Goal: Task Accomplishment & Management: Use online tool/utility

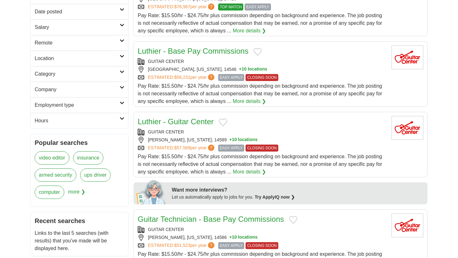
scroll to position [138, 0]
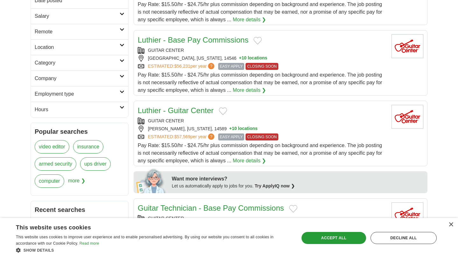
click at [79, 177] on span "more ❯" at bounding box center [76, 183] width 17 height 17
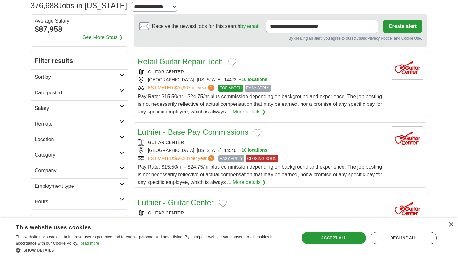
scroll to position [35, 0]
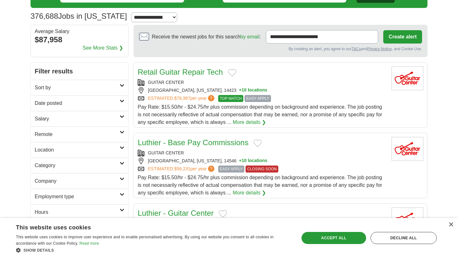
click at [63, 192] on link "Employment type" at bounding box center [79, 197] width 97 height 16
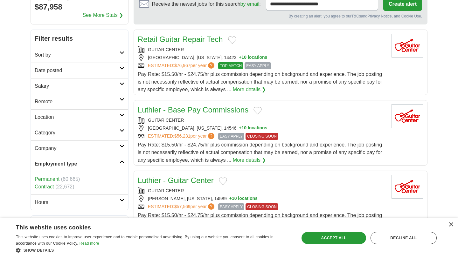
scroll to position [108, 0]
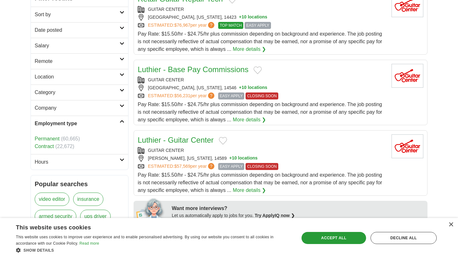
click at [55, 139] on link "Permanent" at bounding box center [47, 138] width 25 height 5
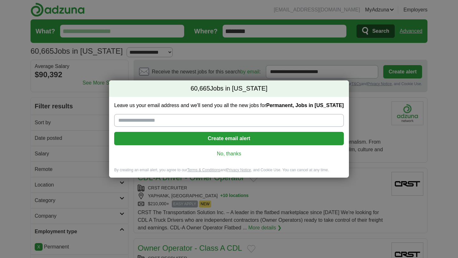
click at [229, 152] on link "No, thanks" at bounding box center [228, 153] width 219 height 7
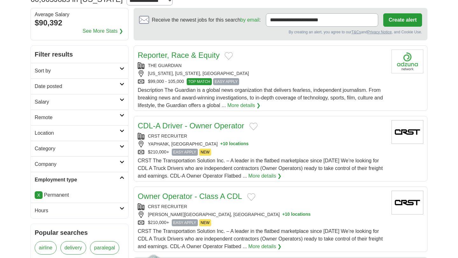
scroll to position [61, 0]
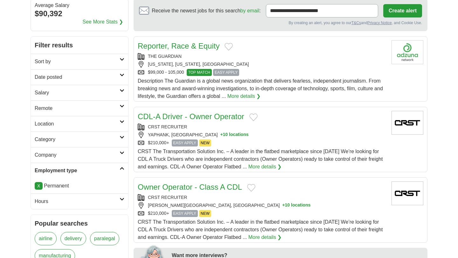
click at [66, 110] on h2 "Remote" at bounding box center [77, 109] width 85 height 8
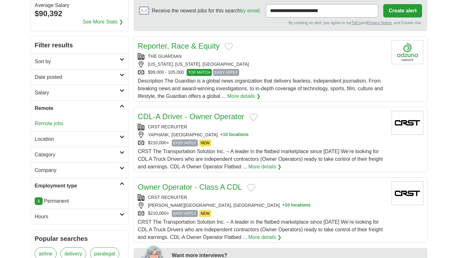
scroll to position [0, 0]
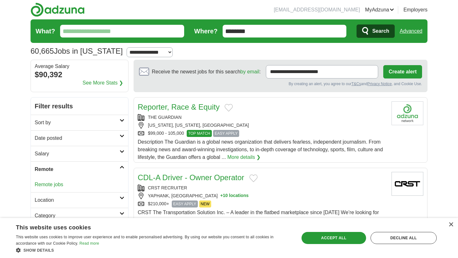
click at [128, 31] on input "What?" at bounding box center [122, 31] width 124 height 13
type input "*"
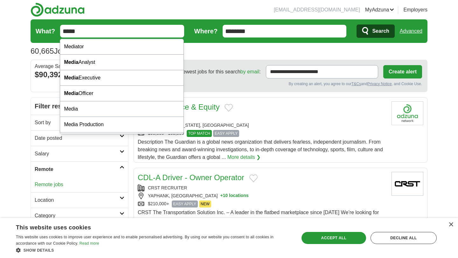
type input "*****"
click at [357, 24] on button "Search" at bounding box center [376, 30] width 38 height 13
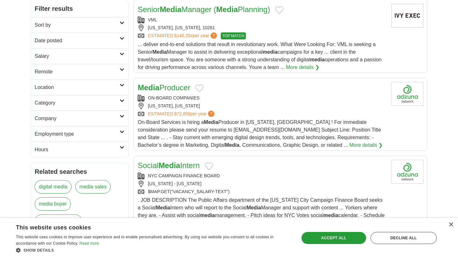
scroll to position [110, 0]
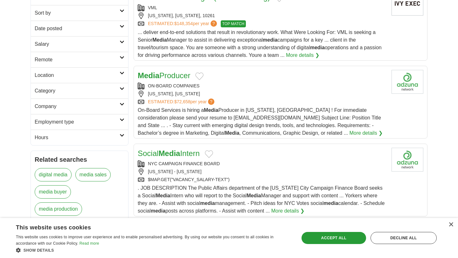
click at [350, 137] on link "More details ❯" at bounding box center [366, 133] width 33 height 8
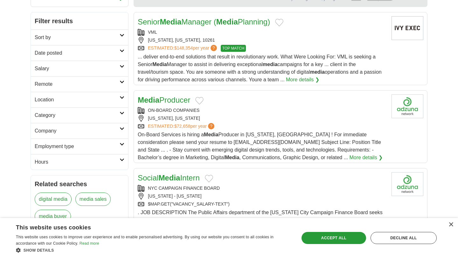
scroll to position [84, 0]
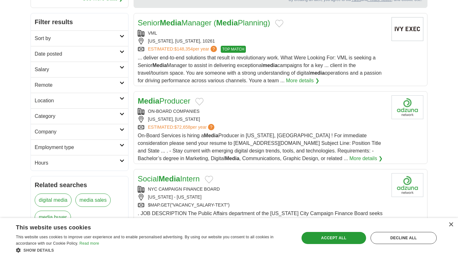
click at [68, 118] on h2 "Category" at bounding box center [77, 117] width 85 height 8
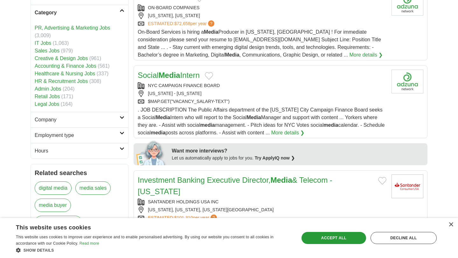
scroll to position [204, 0]
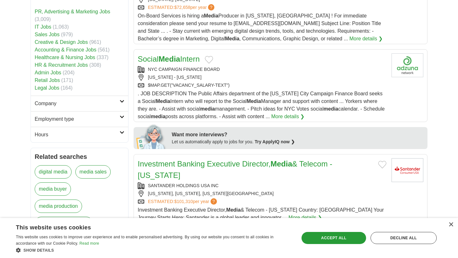
click at [64, 122] on h2 "Employment type" at bounding box center [77, 119] width 85 height 8
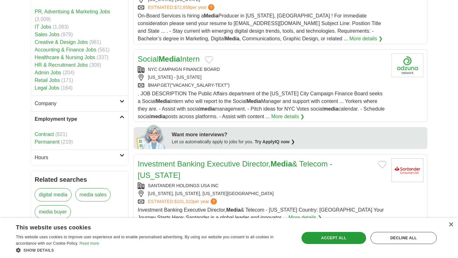
click at [52, 144] on link "Permanent" at bounding box center [47, 141] width 25 height 5
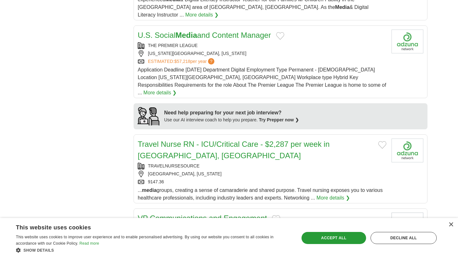
scroll to position [535, 0]
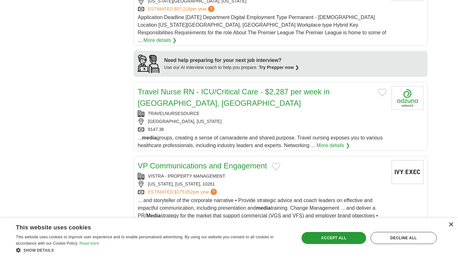
click at [452, 225] on div "×" at bounding box center [450, 225] width 5 height 5
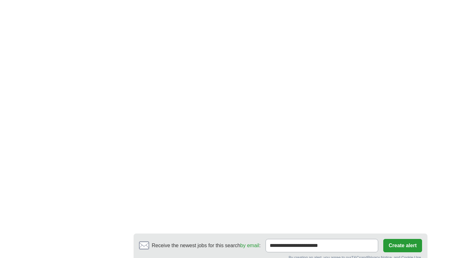
scroll to position [1046, 0]
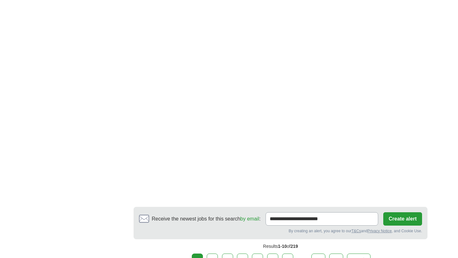
click at [214, 254] on link "2" at bounding box center [212, 260] width 11 height 13
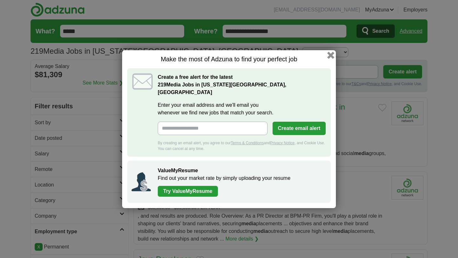
click at [332, 58] on button "button" at bounding box center [330, 55] width 7 height 7
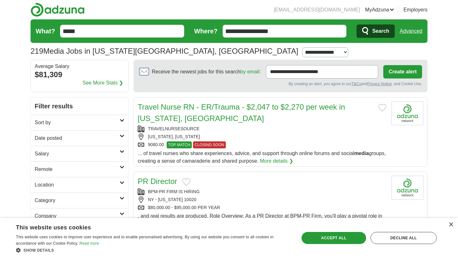
click at [110, 27] on input "*****" at bounding box center [122, 31] width 124 height 13
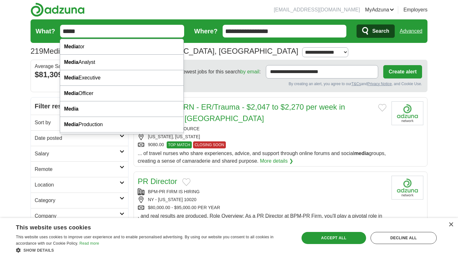
click at [105, 32] on input "*****" at bounding box center [122, 31] width 124 height 13
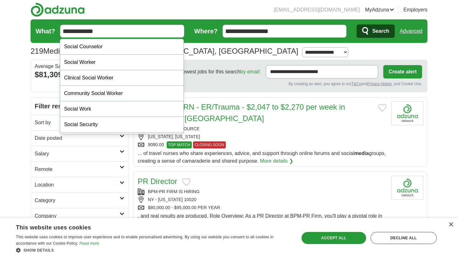
type input "**********"
click at [357, 24] on button "Search" at bounding box center [376, 30] width 38 height 13
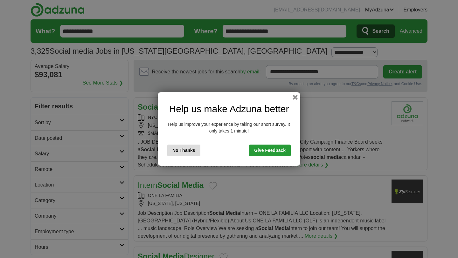
click at [292, 101] on div "Help us make Adzuna better Help us improve your experience by taking our short …" at bounding box center [229, 129] width 142 height 74
click at [295, 100] on div "Help us make Adzuna better Help us improve your experience by taking our short …" at bounding box center [229, 129] width 142 height 74
click at [296, 98] on button "button" at bounding box center [295, 97] width 7 height 7
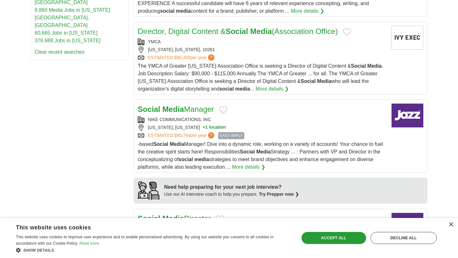
scroll to position [454, 0]
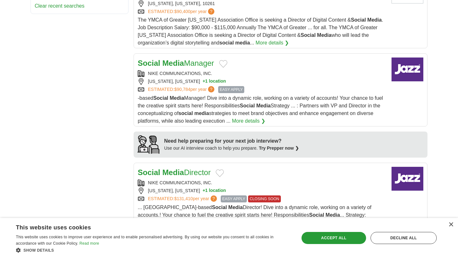
click at [187, 67] on link "Social Media Manager" at bounding box center [176, 63] width 76 height 9
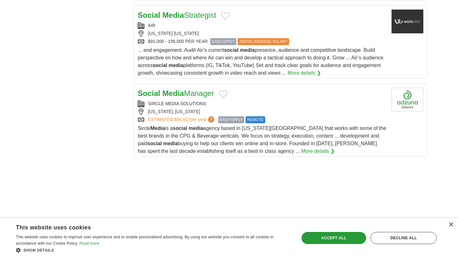
scroll to position [781, 0]
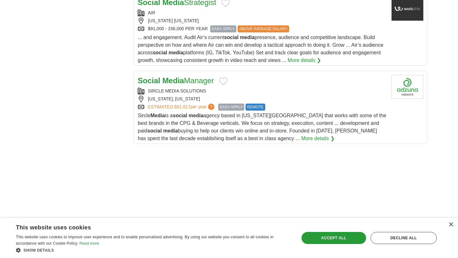
click at [199, 87] on h2 "Social Media Manager" at bounding box center [176, 80] width 76 height 11
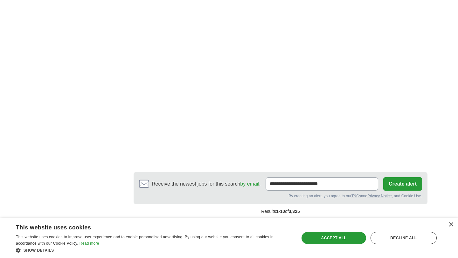
scroll to position [1148, 0]
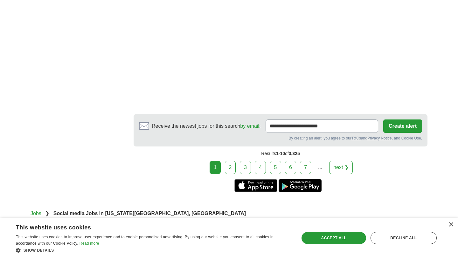
click at [232, 174] on link "2" at bounding box center [230, 167] width 11 height 13
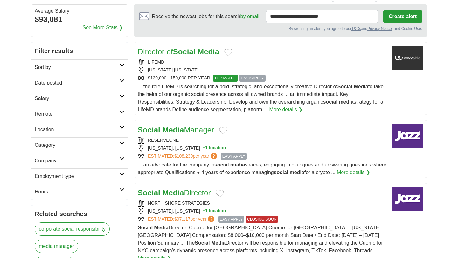
scroll to position [63, 0]
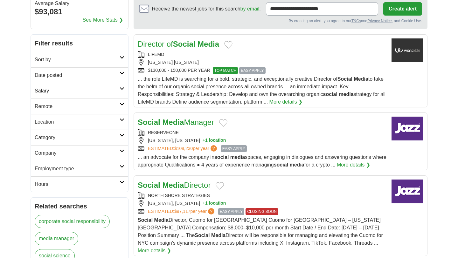
click at [202, 74] on div "$130,000 - 150,000 PER YEAR TOP MATCH EASY APPLY" at bounding box center [262, 70] width 249 height 7
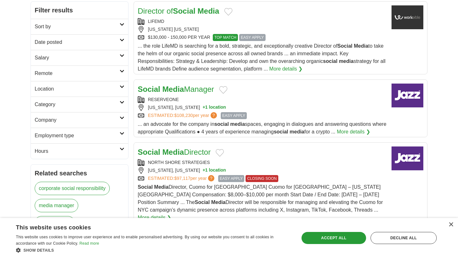
scroll to position [149, 0]
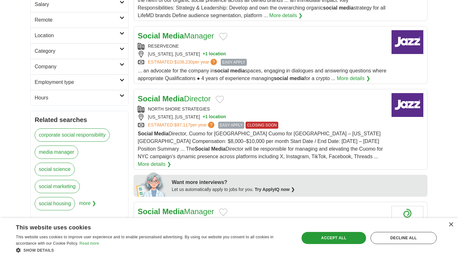
click at [216, 44] on div "RESERVEONE" at bounding box center [262, 46] width 249 height 7
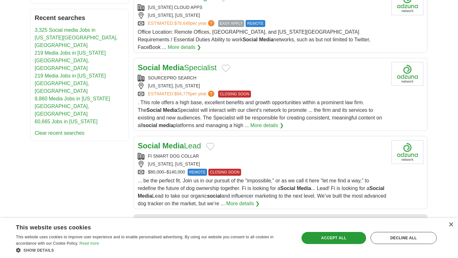
scroll to position [384, 0]
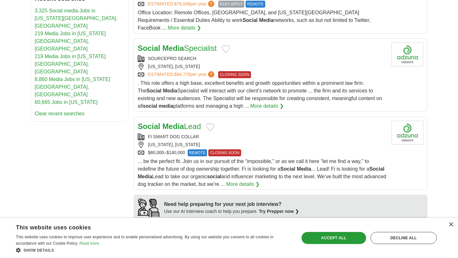
click at [208, 63] on div "[US_STATE], [US_STATE]" at bounding box center [262, 66] width 249 height 7
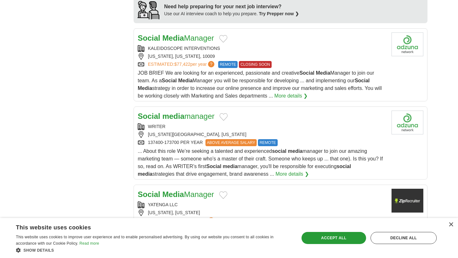
scroll to position [656, 0]
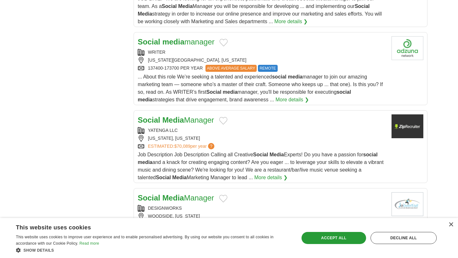
click at [212, 75] on div "... About this role We’re seeking a talented and experienced social media manag…" at bounding box center [262, 88] width 249 height 31
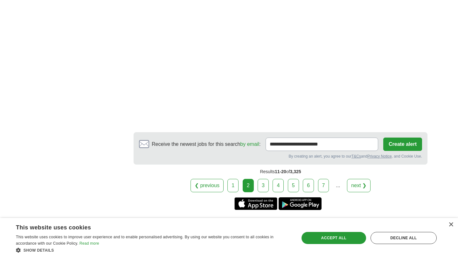
scroll to position [1072, 0]
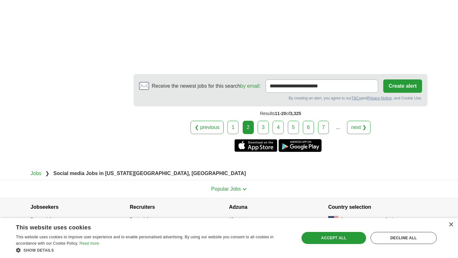
click at [260, 121] on link "3" at bounding box center [263, 127] width 11 height 13
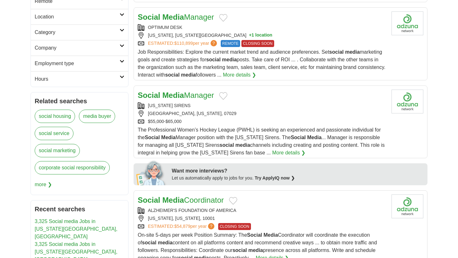
scroll to position [192, 0]
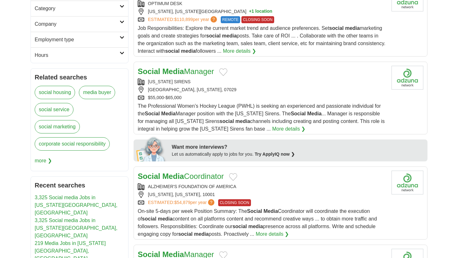
click at [211, 79] on div "Social Media Manager NEW YORK SIRENS NEWARK, NEW JERSEY, 07029 $55,000-$65,000 …" at bounding box center [262, 99] width 249 height 67
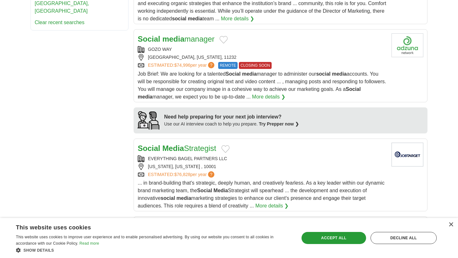
scroll to position [486, 0]
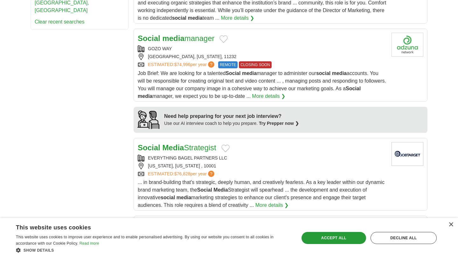
click at [198, 47] on div "Social media manager GOZO WAY BROOKLYN, NEW YORK, 11232 ESTIMATED: $74,996 per …" at bounding box center [262, 66] width 249 height 67
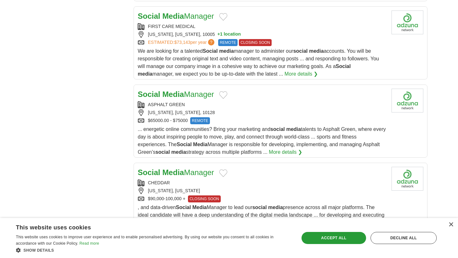
scroll to position [702, 0]
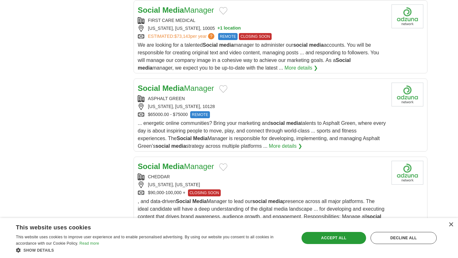
click at [197, 58] on span "We are looking for a talented Social media manager to administer our social med…" at bounding box center [258, 56] width 241 height 28
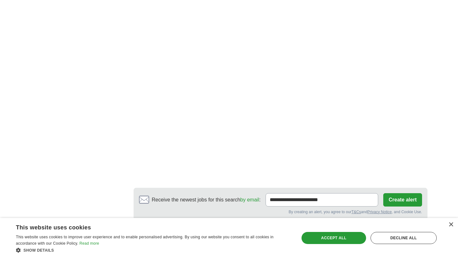
scroll to position [1128, 0]
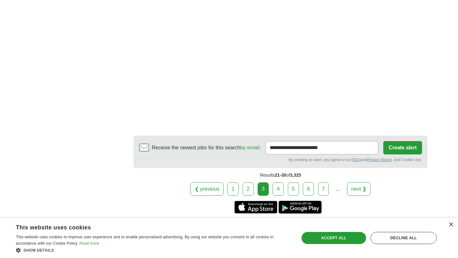
click at [280, 189] on link "4" at bounding box center [278, 189] width 11 height 13
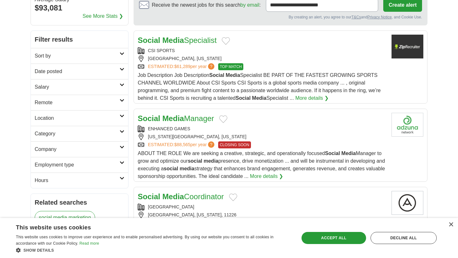
scroll to position [76, 0]
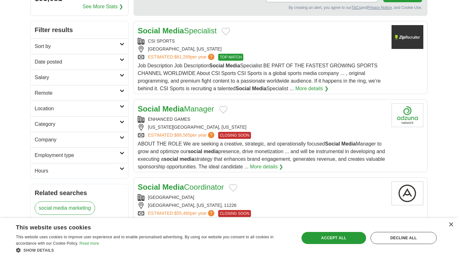
click at [277, 80] on span "Job Description Job Description Social Media Specialist BE PART OF THE FASTEST …" at bounding box center [259, 77] width 243 height 28
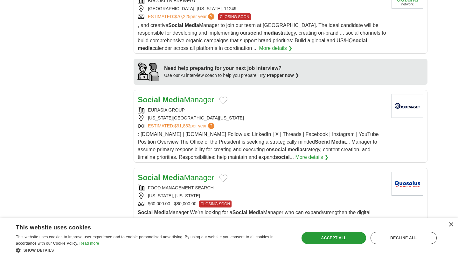
scroll to position [519, 0]
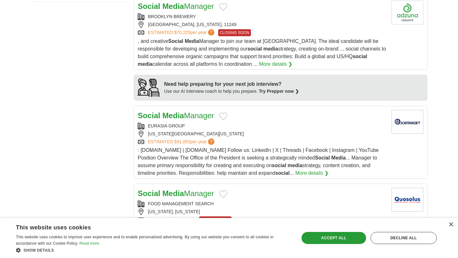
click at [209, 61] on span ", and creative Social Media Manager to join our team at Brooklyn Brewery. The i…" at bounding box center [262, 52] width 248 height 28
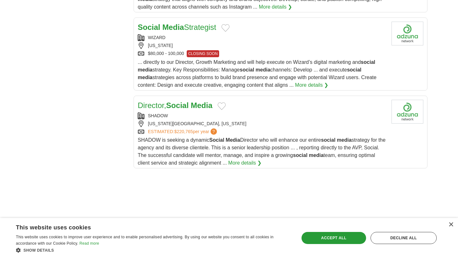
scroll to position [707, 0]
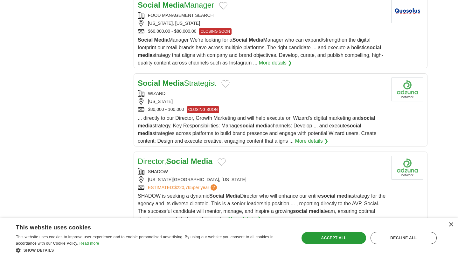
click at [186, 44] on span "Social Media Manager We’re looking for a Social Media Manager who can expand/st…" at bounding box center [261, 51] width 246 height 28
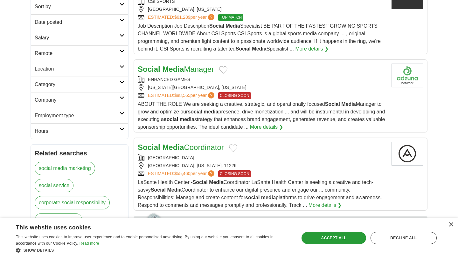
scroll to position [0, 0]
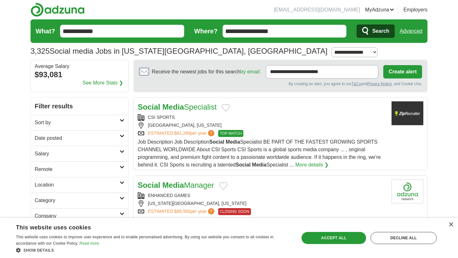
click at [118, 29] on input "**********" at bounding box center [122, 31] width 124 height 13
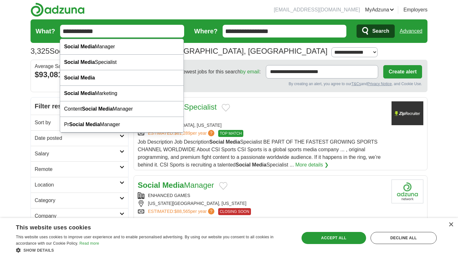
click at [118, 29] on input "**********" at bounding box center [122, 31] width 124 height 13
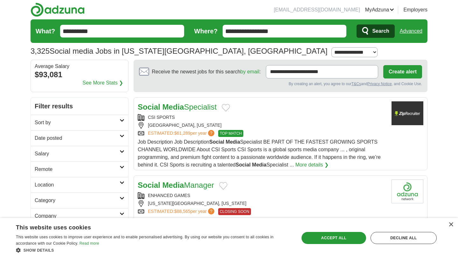
type input "**********"
click at [357, 24] on button "Search" at bounding box center [376, 30] width 38 height 13
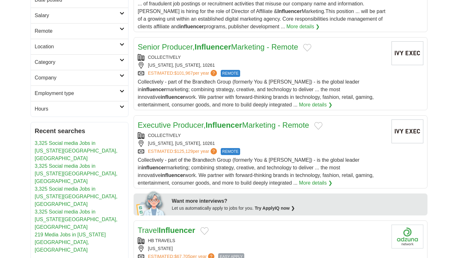
scroll to position [146, 0]
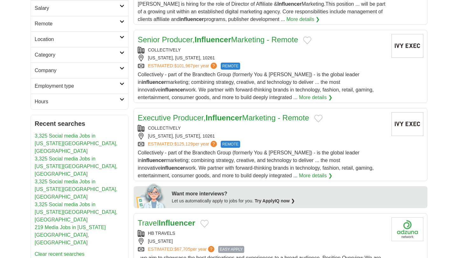
click at [192, 56] on div "[US_STATE], [US_STATE], 10261" at bounding box center [262, 58] width 249 height 7
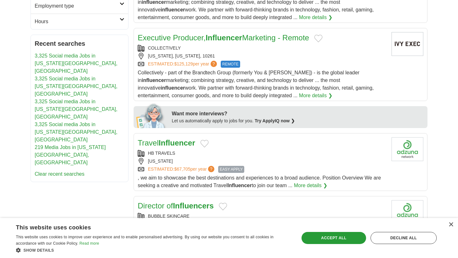
scroll to position [227, 0]
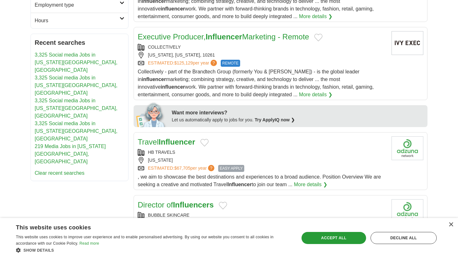
click at [202, 86] on span "Collectively - part of the Brandtech Group (formerly You & [PERSON_NAME]) - is …" at bounding box center [256, 83] width 236 height 28
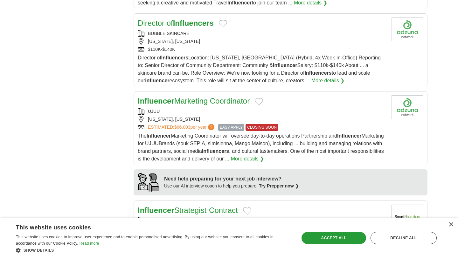
scroll to position [460, 0]
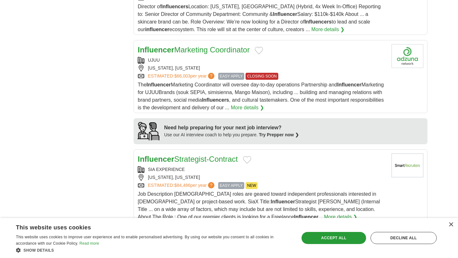
click at [205, 97] on div "The Influencer Marketing Coordinator will oversee day-to-day operations Partner…" at bounding box center [262, 96] width 249 height 31
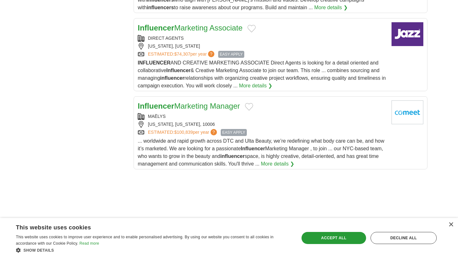
scroll to position [748, 0]
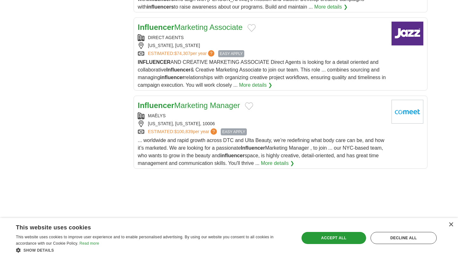
click at [212, 85] on span "INFLUENCER AND CREATIVE MARKETING ASSOCIATE Direct Agents is looking for a deta…" at bounding box center [262, 73] width 248 height 28
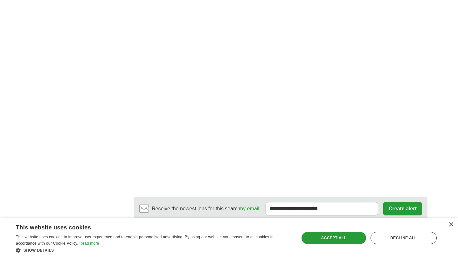
scroll to position [1155, 0]
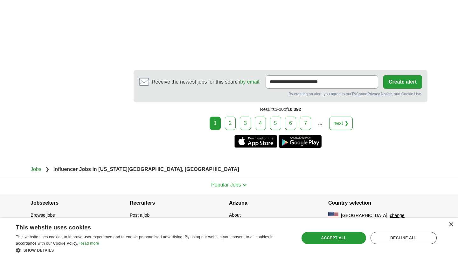
click at [238, 126] on div "1 2 3 4 5 6 7 ... next ❯" at bounding box center [281, 123] width 294 height 13
click at [234, 126] on link "2" at bounding box center [230, 123] width 11 height 13
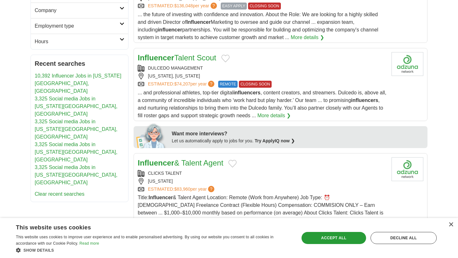
scroll to position [207, 0]
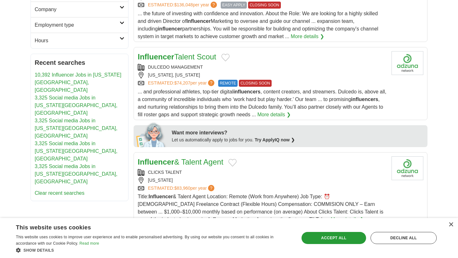
click at [197, 89] on span "... and professional athletes, top-tier digital influencers , content creators,…" at bounding box center [262, 103] width 249 height 28
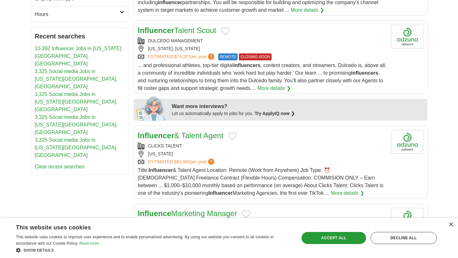
scroll to position [307, 0]
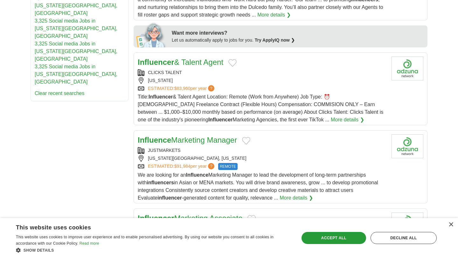
click at [209, 104] on span "Title: Influencer & Talent Agent Location: Remote (Work from Anywhere) Job Type…" at bounding box center [261, 108] width 246 height 28
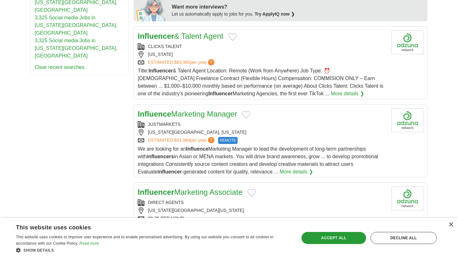
scroll to position [406, 0]
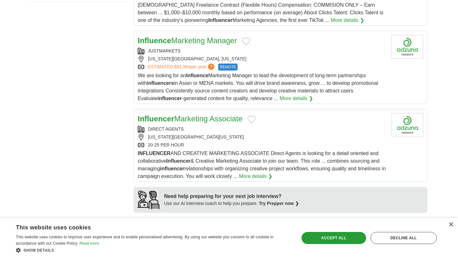
click at [191, 87] on span "We are looking for an Influence Marketing Manager to lead the development of lo…" at bounding box center [258, 87] width 240 height 28
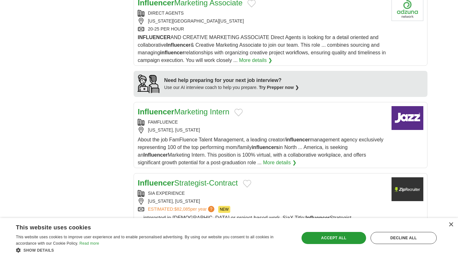
scroll to position [571, 0]
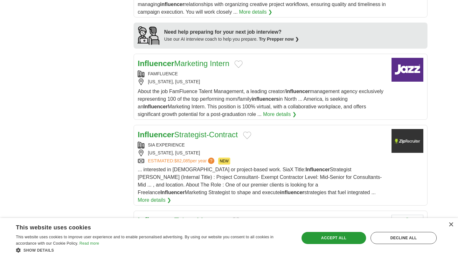
click at [195, 92] on span "About the job FamFluence Talent Management, a leading creator/ influencer manag…" at bounding box center [261, 103] width 246 height 28
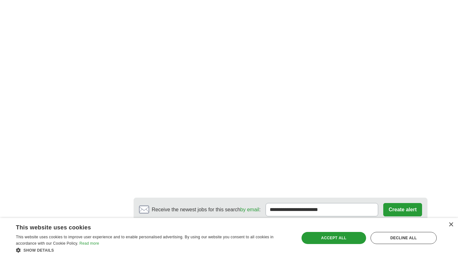
scroll to position [1291, 0]
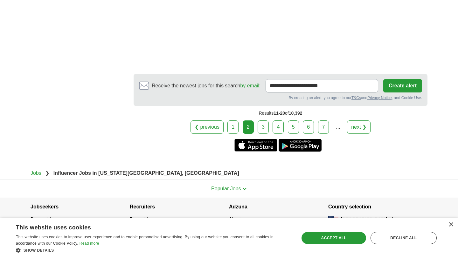
click at [264, 125] on link "3" at bounding box center [263, 127] width 11 height 13
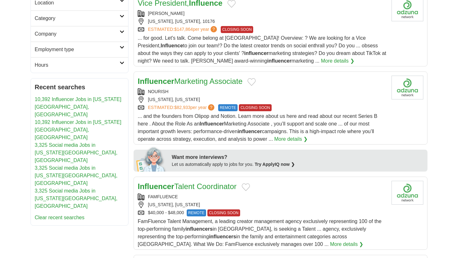
scroll to position [219, 0]
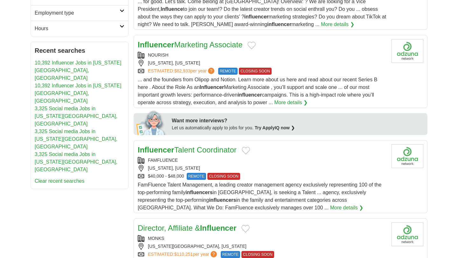
click at [228, 56] on div "NOURISH" at bounding box center [262, 55] width 249 height 7
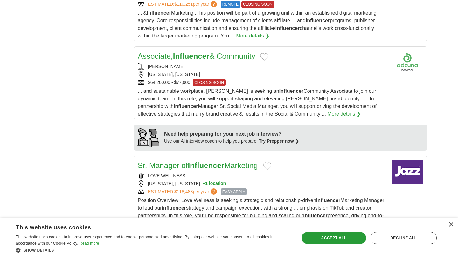
scroll to position [498, 0]
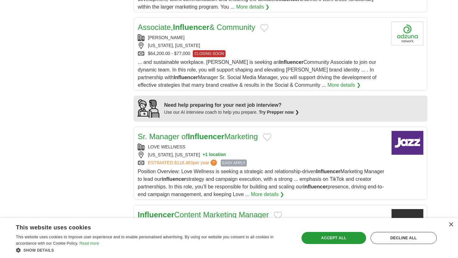
click at [177, 36] on div "[PERSON_NAME]" at bounding box center [262, 37] width 249 height 7
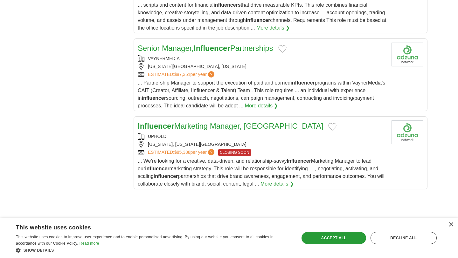
scroll to position [752, 0]
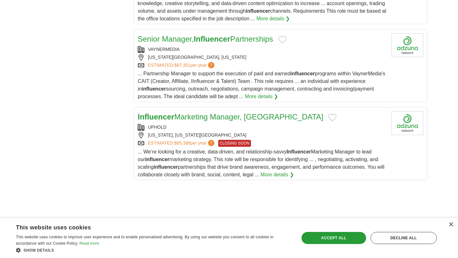
click at [220, 60] on div "[US_STATE][GEOGRAPHIC_DATA], [US_STATE]" at bounding box center [262, 57] width 249 height 7
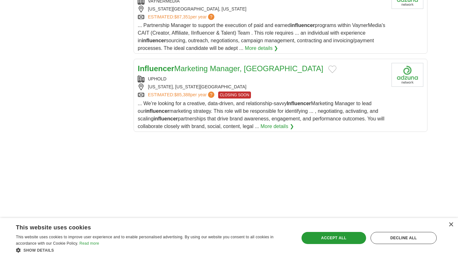
scroll to position [825, 0]
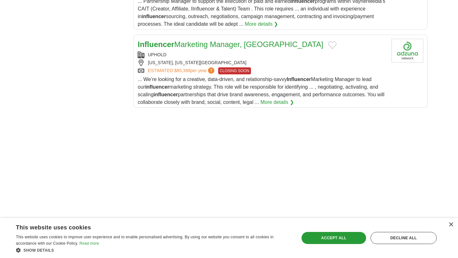
click at [198, 54] on div "Influencer Marketing Manager, [GEOGRAPHIC_DATA] UPHOLD [US_STATE], [US_STATE], …" at bounding box center [262, 72] width 249 height 67
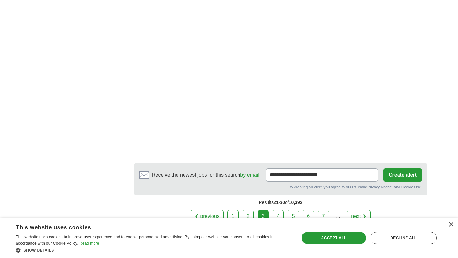
scroll to position [1299, 0]
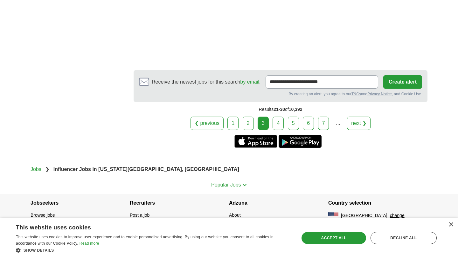
click at [280, 124] on link "4" at bounding box center [278, 123] width 11 height 13
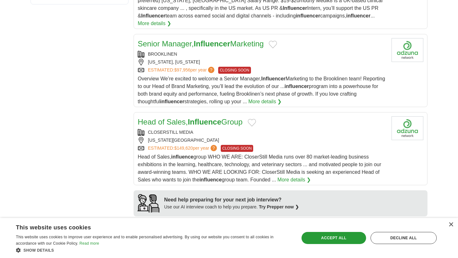
scroll to position [406, 0]
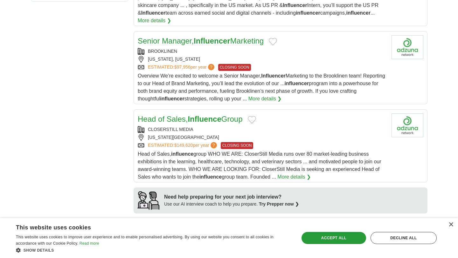
click at [234, 74] on div "Overview We’re excited to welcome a Senior Manager, Influencer Marketing to the…" at bounding box center [262, 87] width 249 height 31
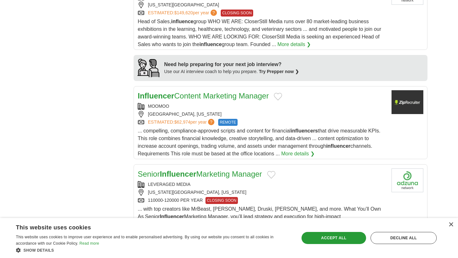
scroll to position [622, 0]
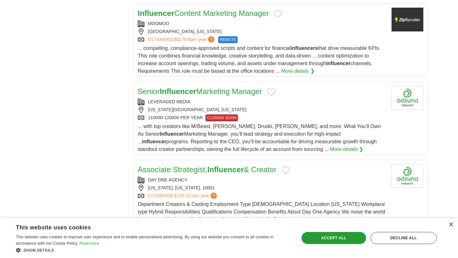
click at [245, 59] on span "... compelling, compliance-approved scripts and content for financial influence…" at bounding box center [259, 59] width 243 height 28
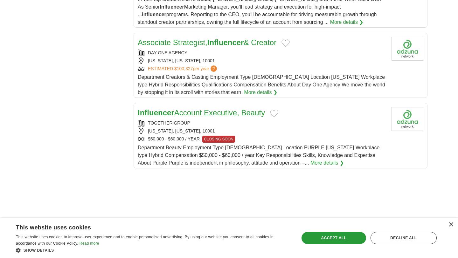
scroll to position [755, 0]
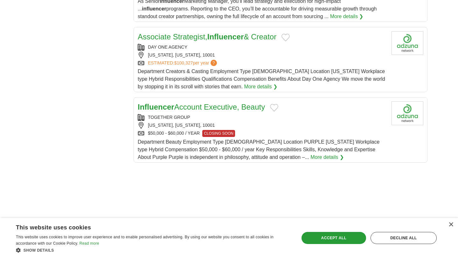
click at [184, 72] on span "Department Creators & Casting Employment Type [DEMOGRAPHIC_DATA] Location [US_S…" at bounding box center [261, 79] width 247 height 21
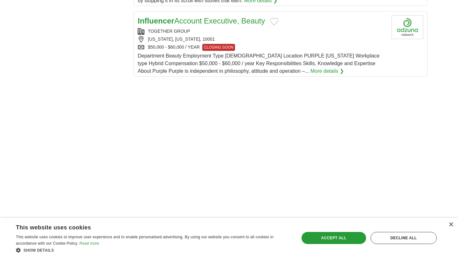
scroll to position [840, 0]
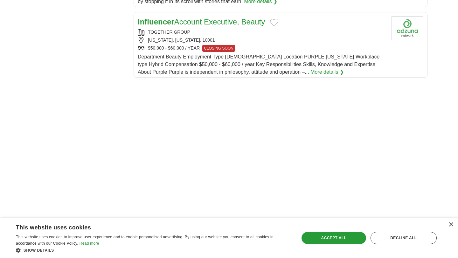
click at [180, 45] on div "$50,000 - $60,000 / YEAR CLOSING SOON" at bounding box center [262, 48] width 249 height 7
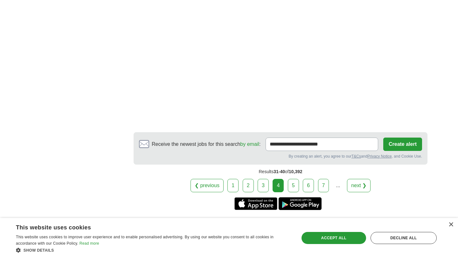
scroll to position [1226, 0]
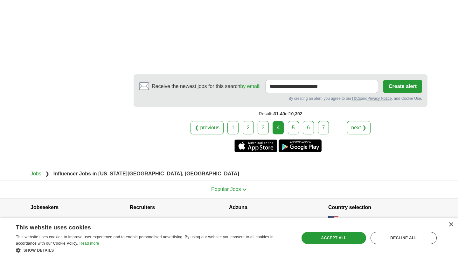
click at [289, 123] on link "5" at bounding box center [293, 127] width 11 height 13
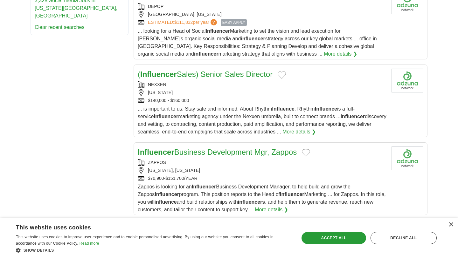
scroll to position [363, 0]
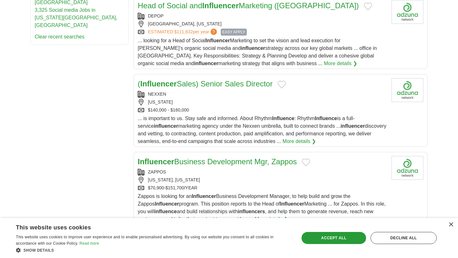
click at [278, 53] on div "... looking for a Head of Social Influencer Marketing to set the vision and lea…" at bounding box center [262, 52] width 249 height 31
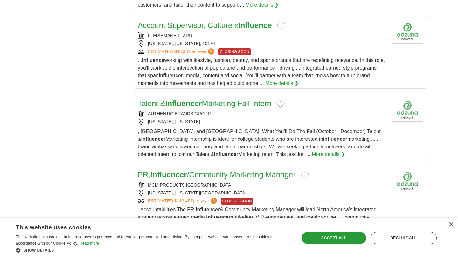
scroll to position [702, 0]
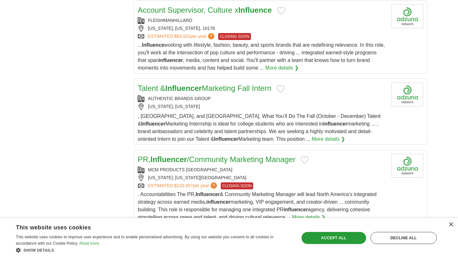
click at [179, 48] on span "... Influence working with lifestyle, fashion, beauty, and sports brands that a…" at bounding box center [261, 56] width 247 height 28
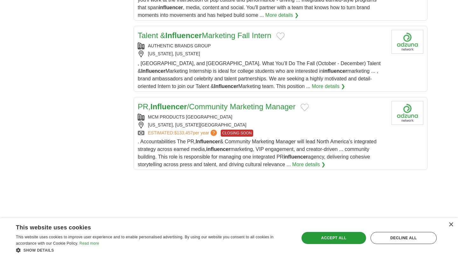
scroll to position [805, 0]
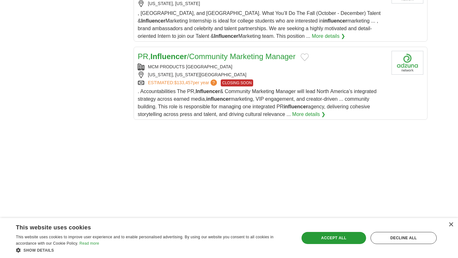
click at [204, 89] on strong "Influencer" at bounding box center [208, 91] width 24 height 5
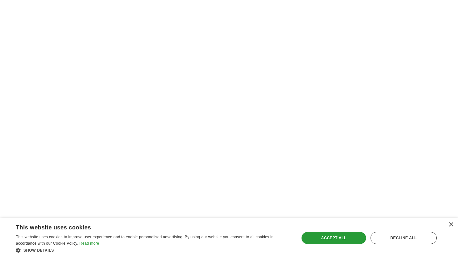
scroll to position [974, 0]
